Goal: Task Accomplishment & Management: Manage account settings

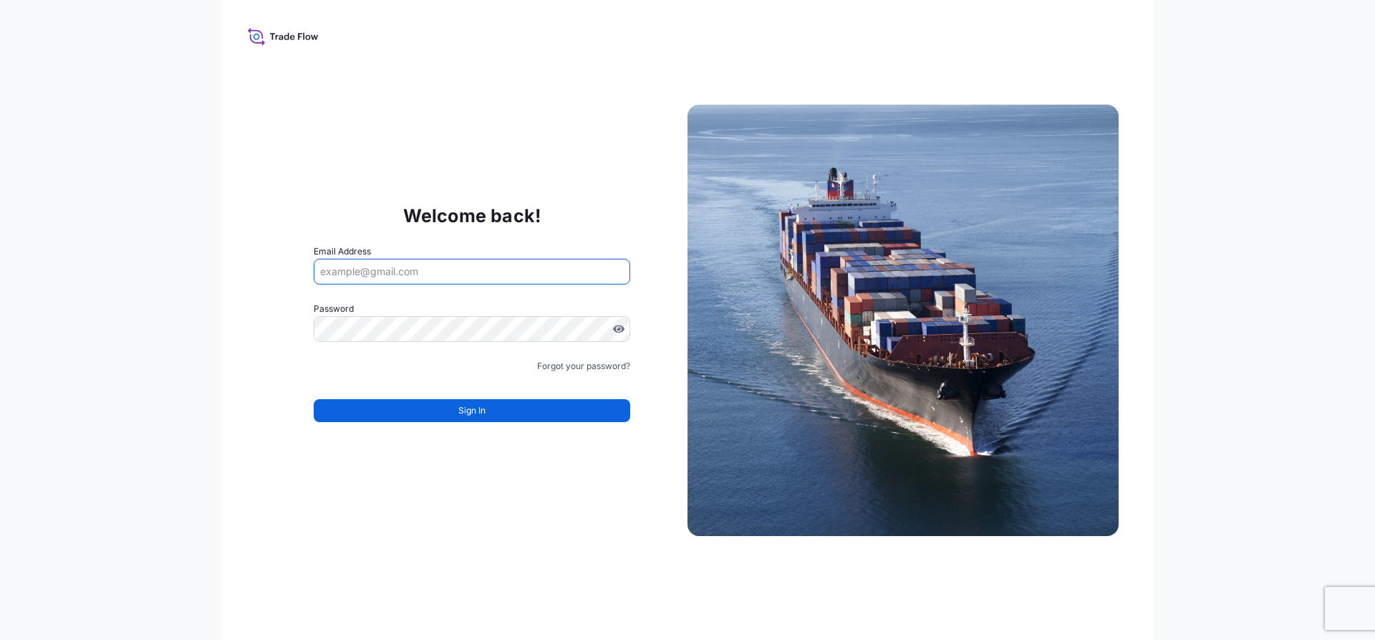
click at [507, 274] on input "Email Address" at bounding box center [472, 272] width 317 height 26
click at [504, 274] on input "Email Address" at bounding box center [472, 272] width 317 height 26
type input "A"
type input "amy.perez@ipscorp.com"
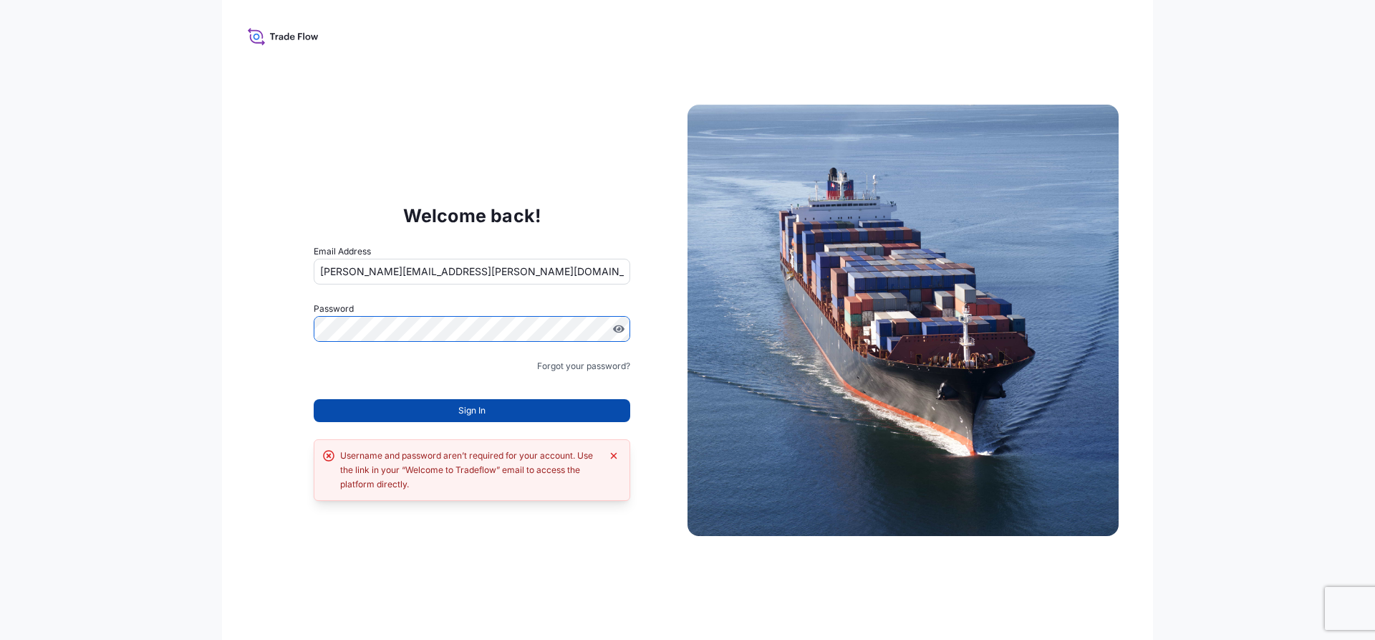
click at [557, 412] on button "Sign In" at bounding box center [472, 410] width 317 height 23
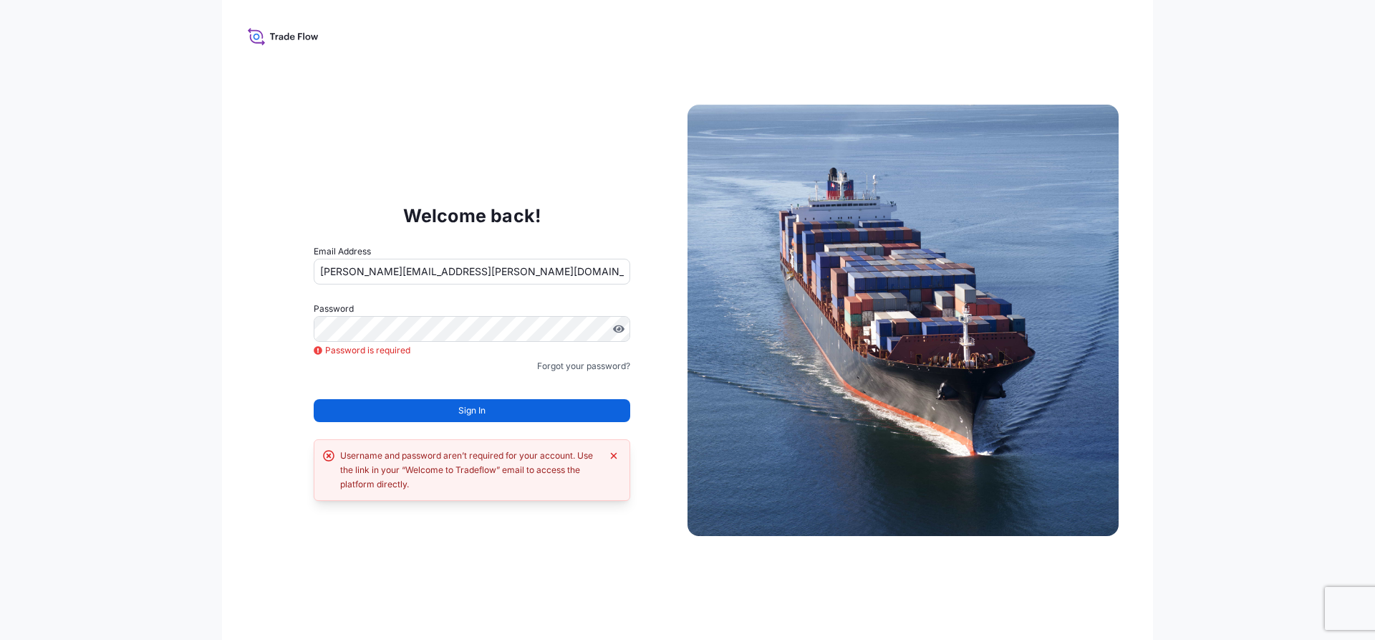
click at [279, 34] on icon at bounding box center [283, 36] width 71 height 21
click at [486, 474] on div "Username and password aren’t required for your account. Use the link in your “W…" at bounding box center [470, 469] width 261 height 43
